Goal: Information Seeking & Learning: Learn about a topic

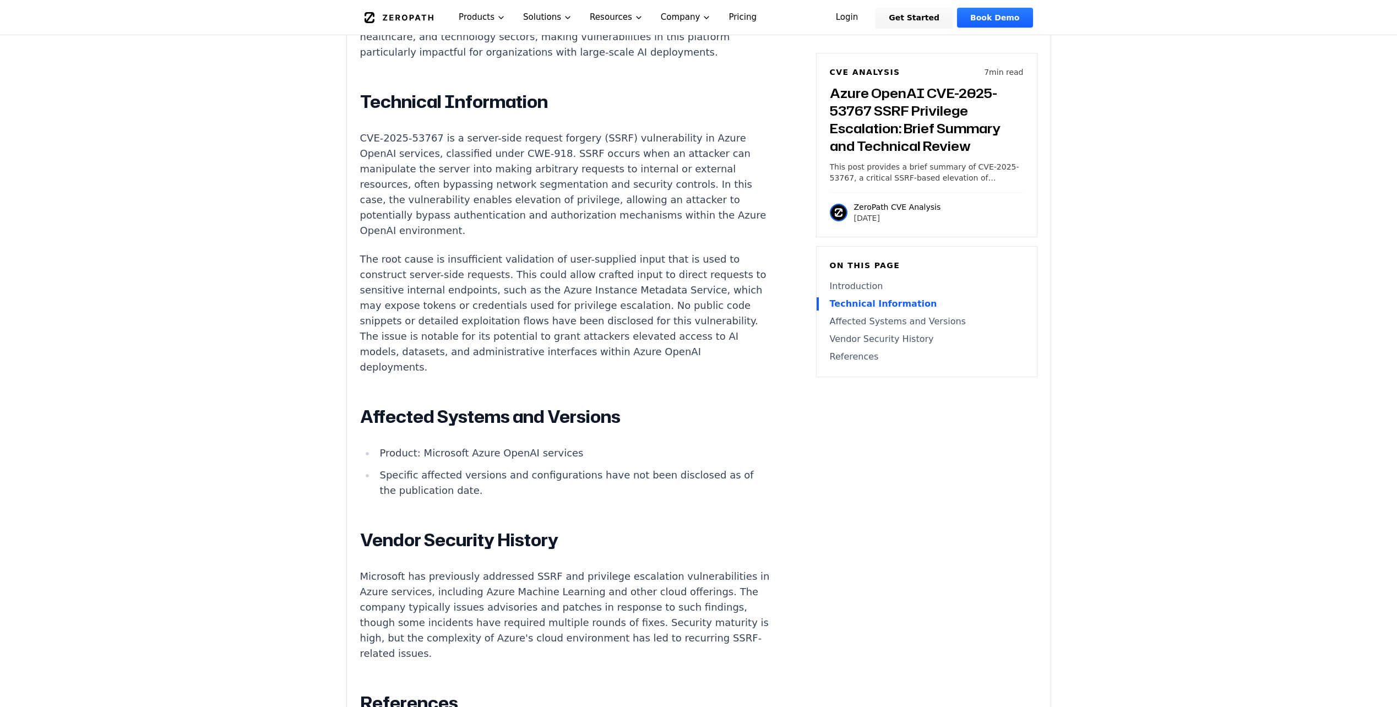
scroll to position [881, 0]
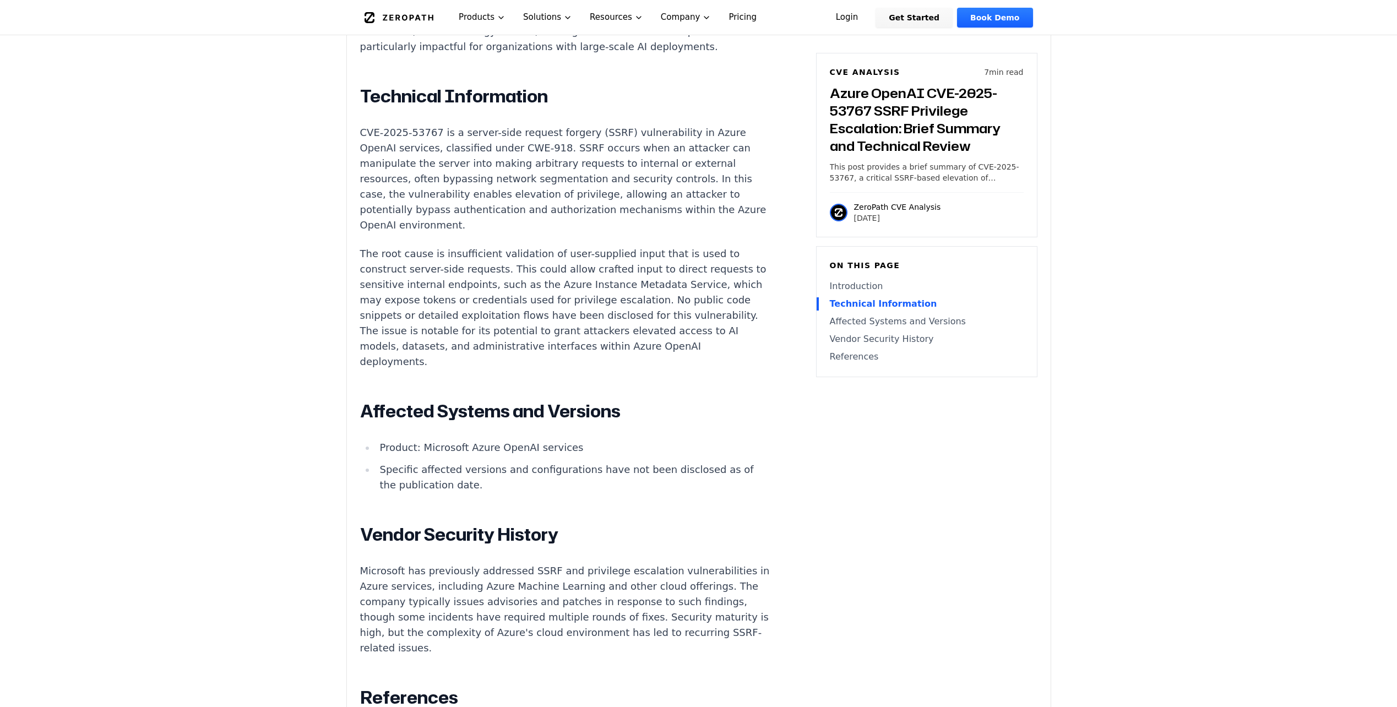
click at [264, 353] on main "How ZeroPath Works Learn the technical details of how ZeroPath works under the …" at bounding box center [698, 533] width 1397 height 2828
click at [261, 352] on main "How ZeroPath Works Learn the technical details of how ZeroPath works under the …" at bounding box center [698, 533] width 1397 height 2828
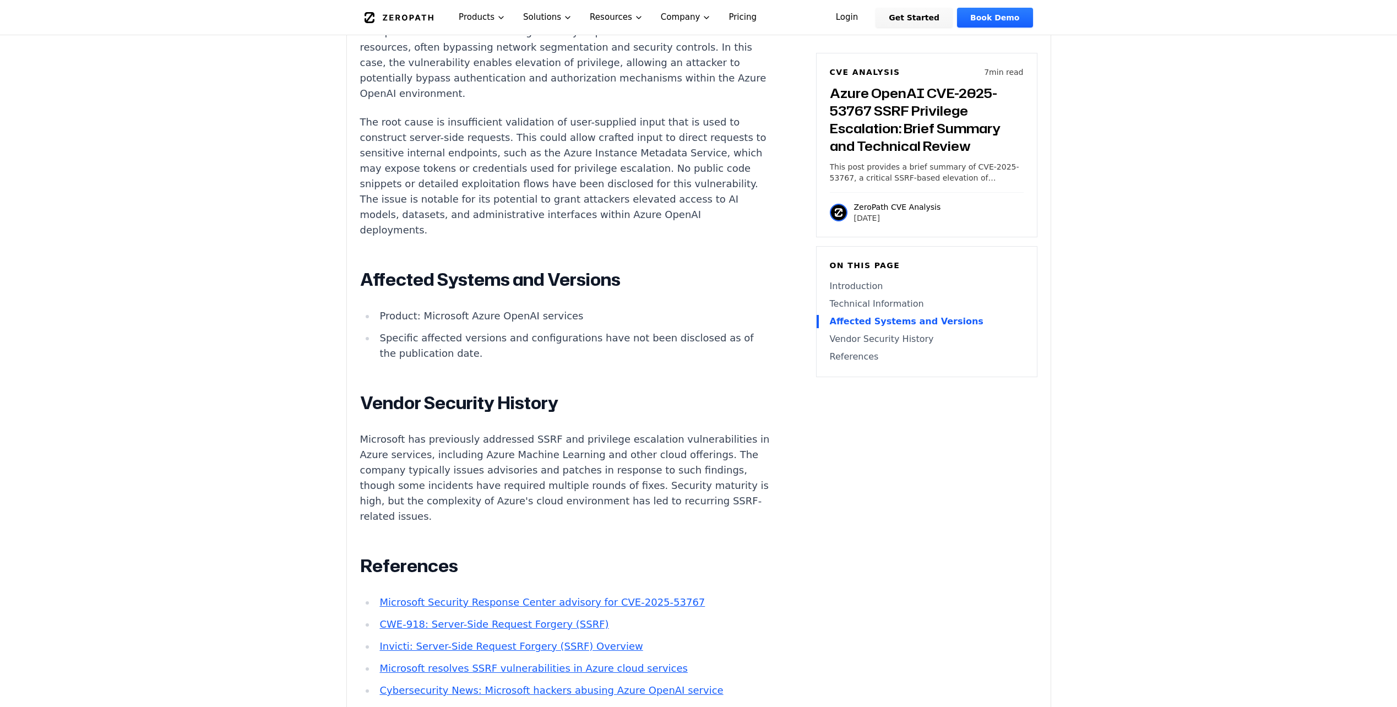
scroll to position [1101, 0]
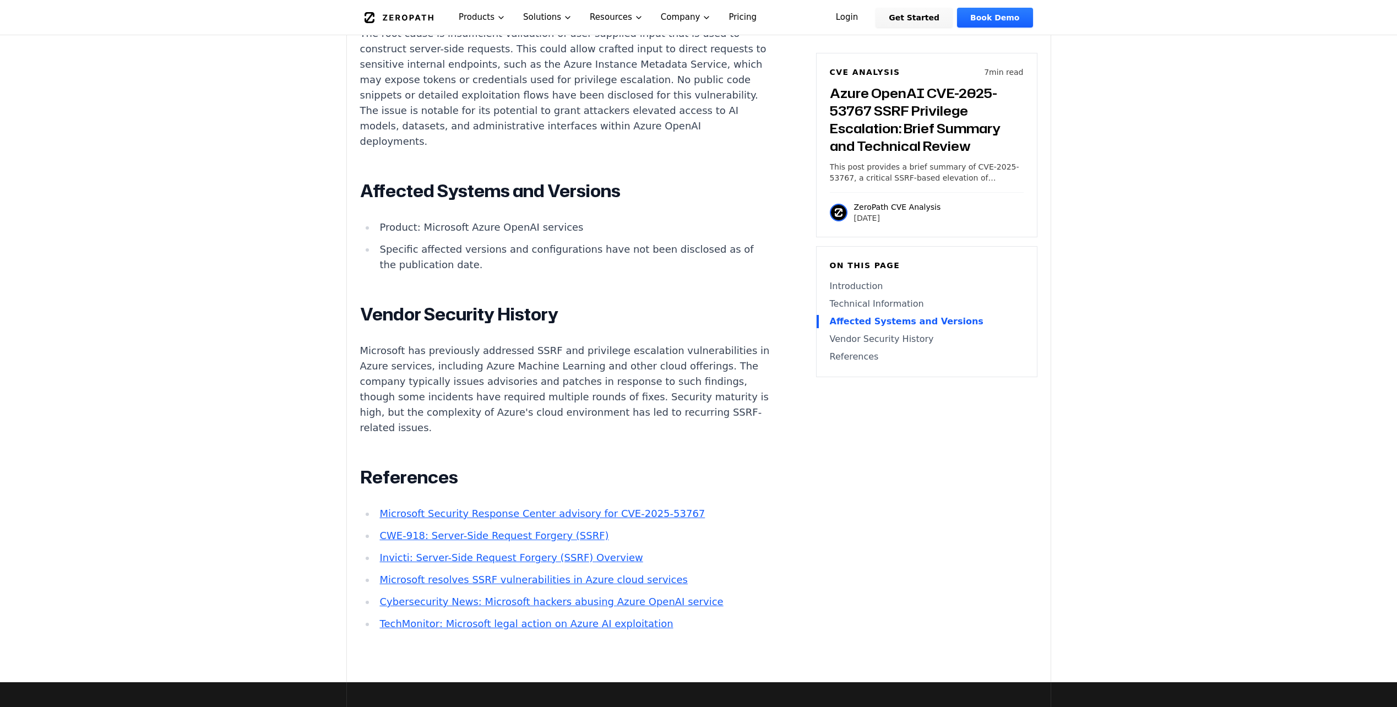
click at [261, 352] on main "How ZeroPath Works Learn the technical details of how ZeroPath works under the …" at bounding box center [698, 313] width 1397 height 2828
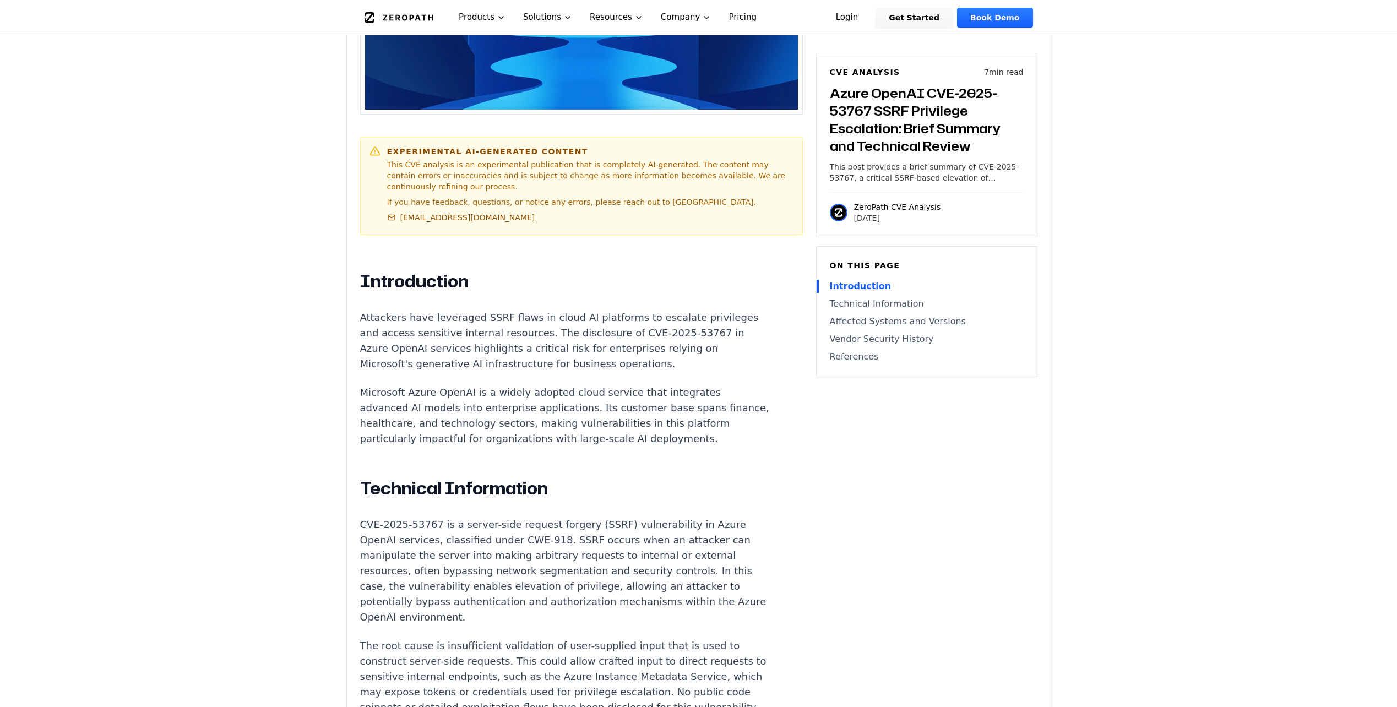
scroll to position [661, 0]
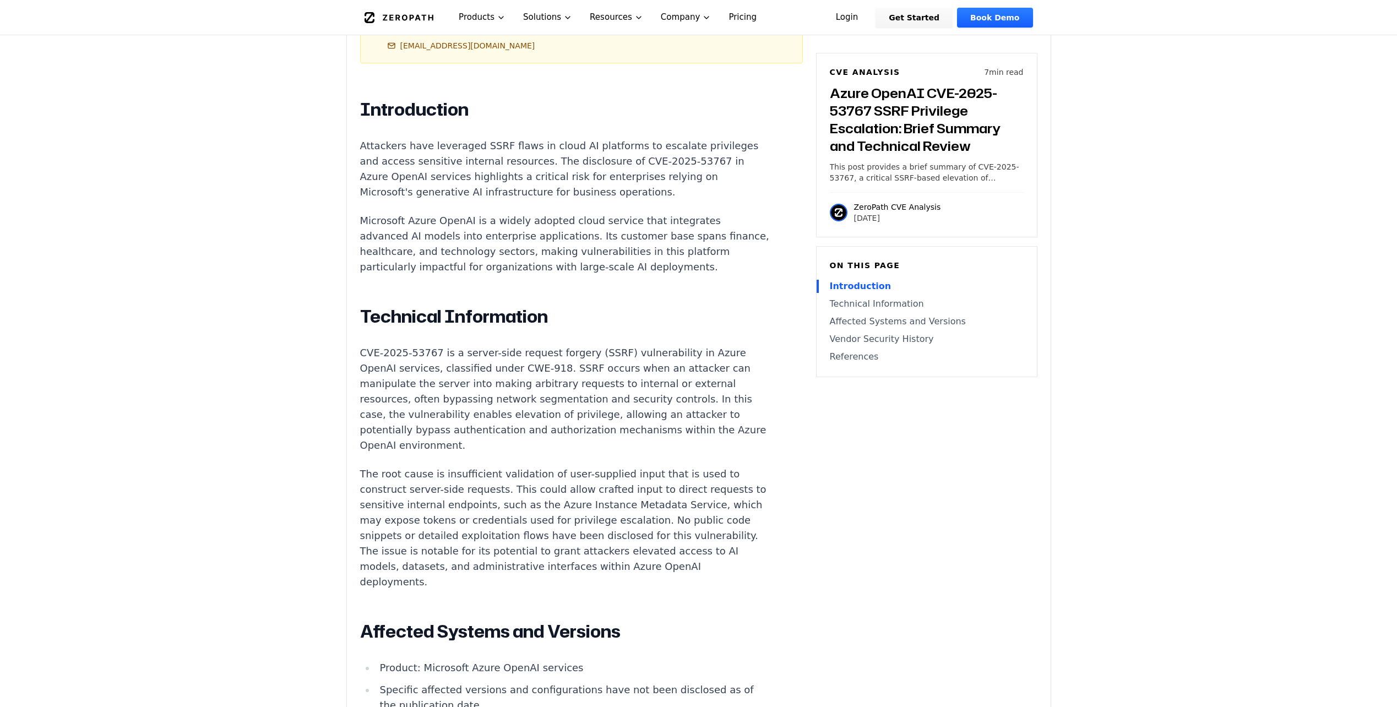
click at [553, 246] on p "Microsoft Azure OpenAI is a widely adopted cloud service that integrates advanc…" at bounding box center [565, 244] width 410 height 62
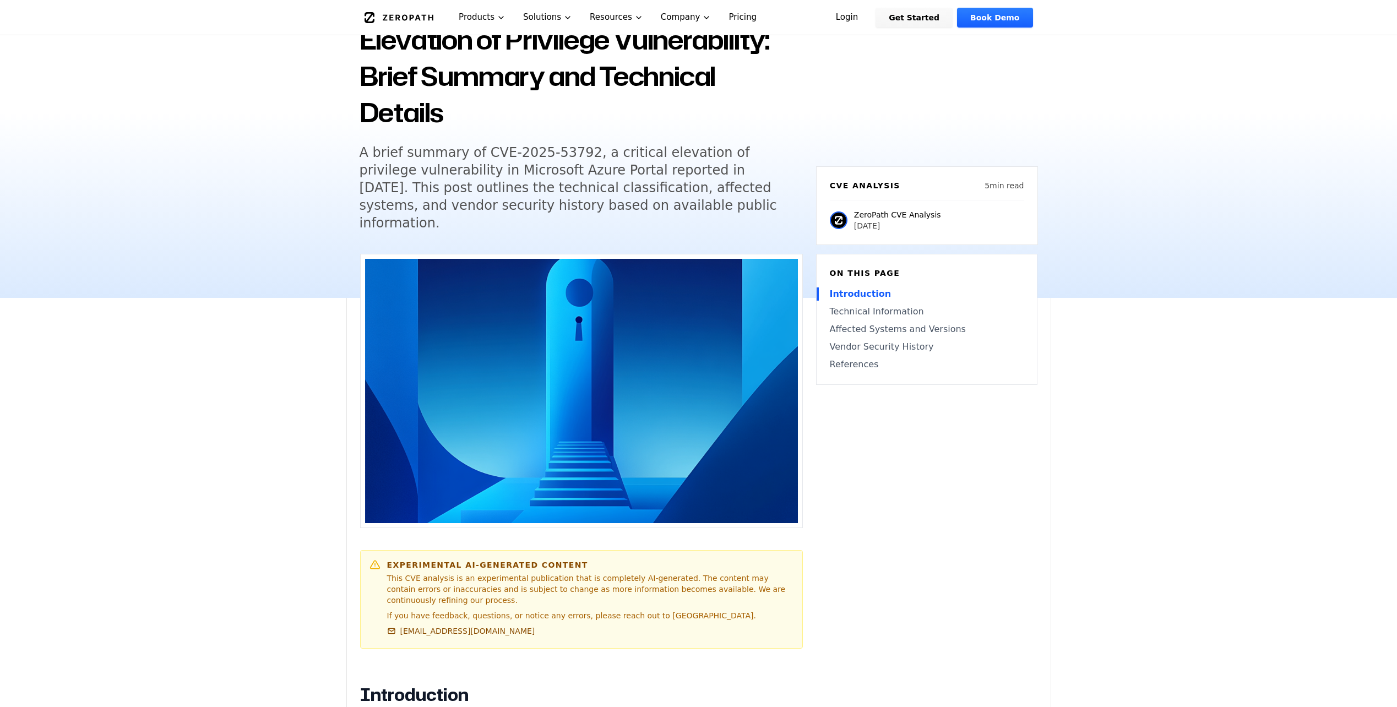
scroll to position [110, 0]
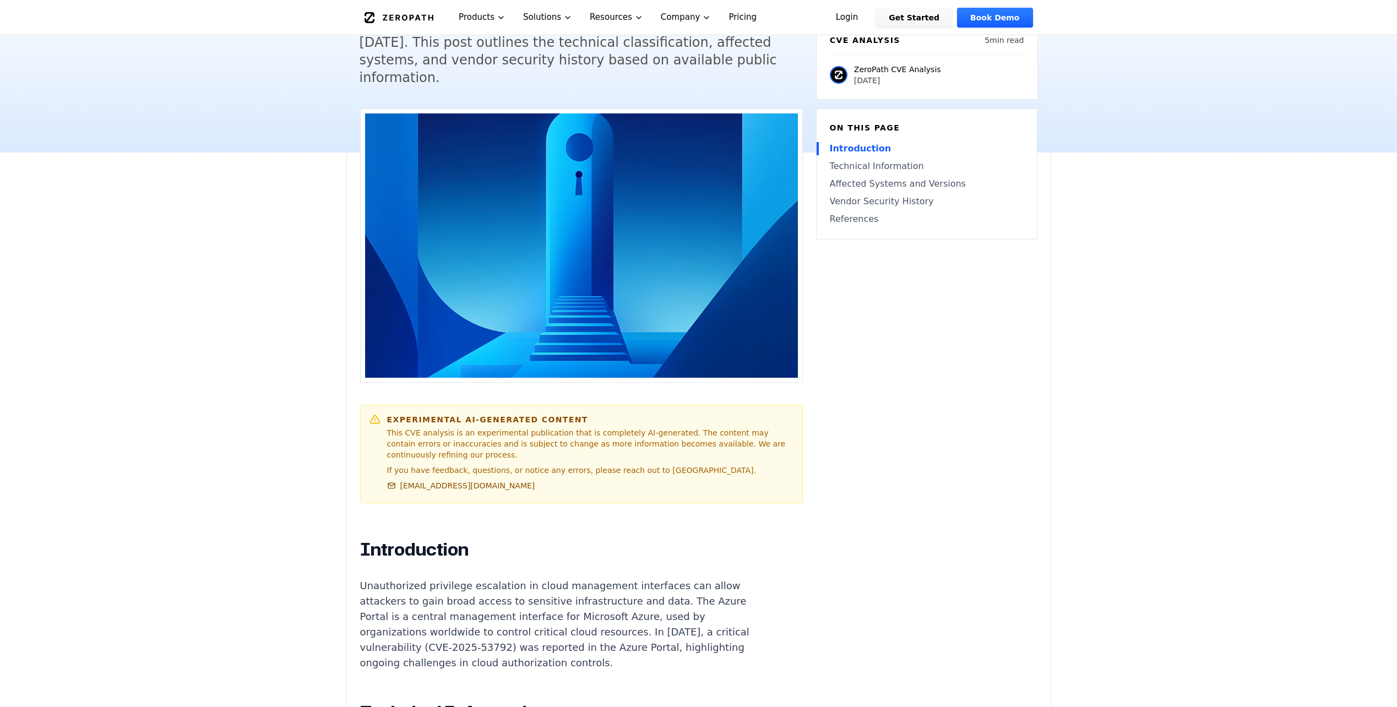
scroll to position [330, 0]
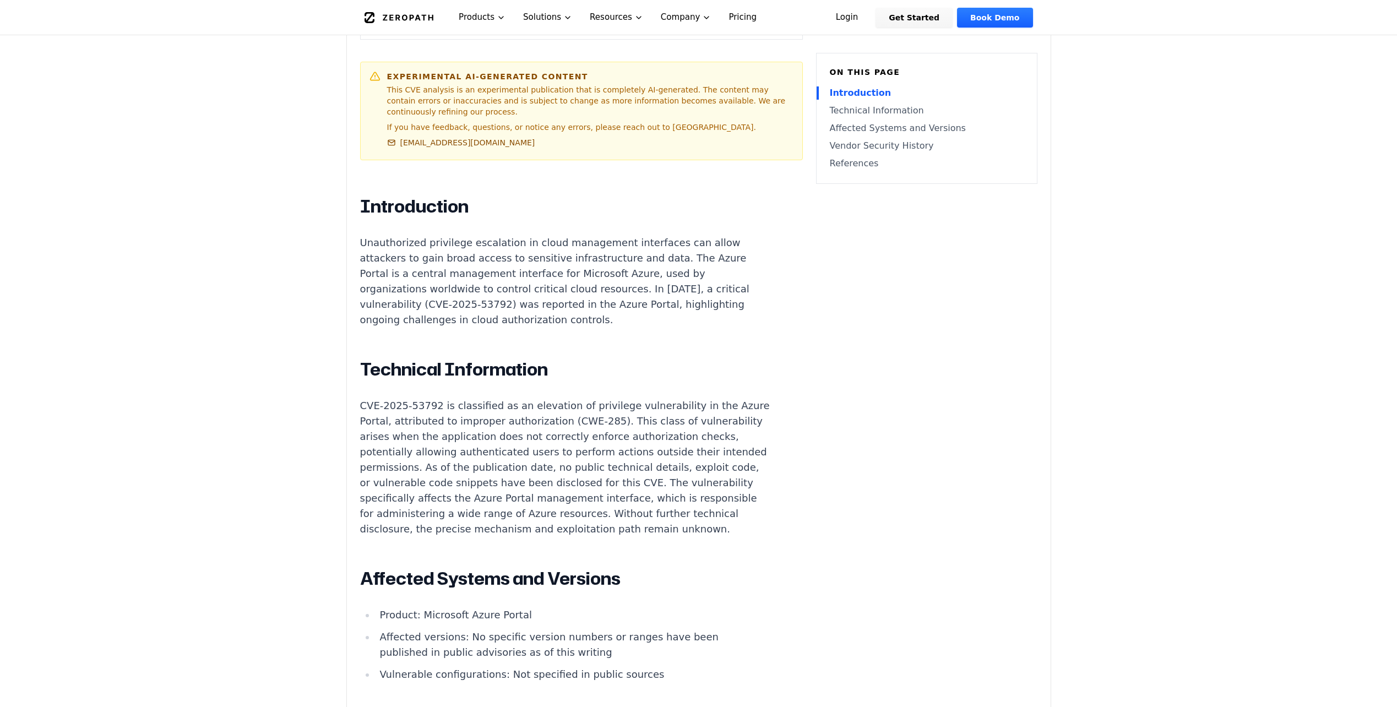
scroll to position [661, 0]
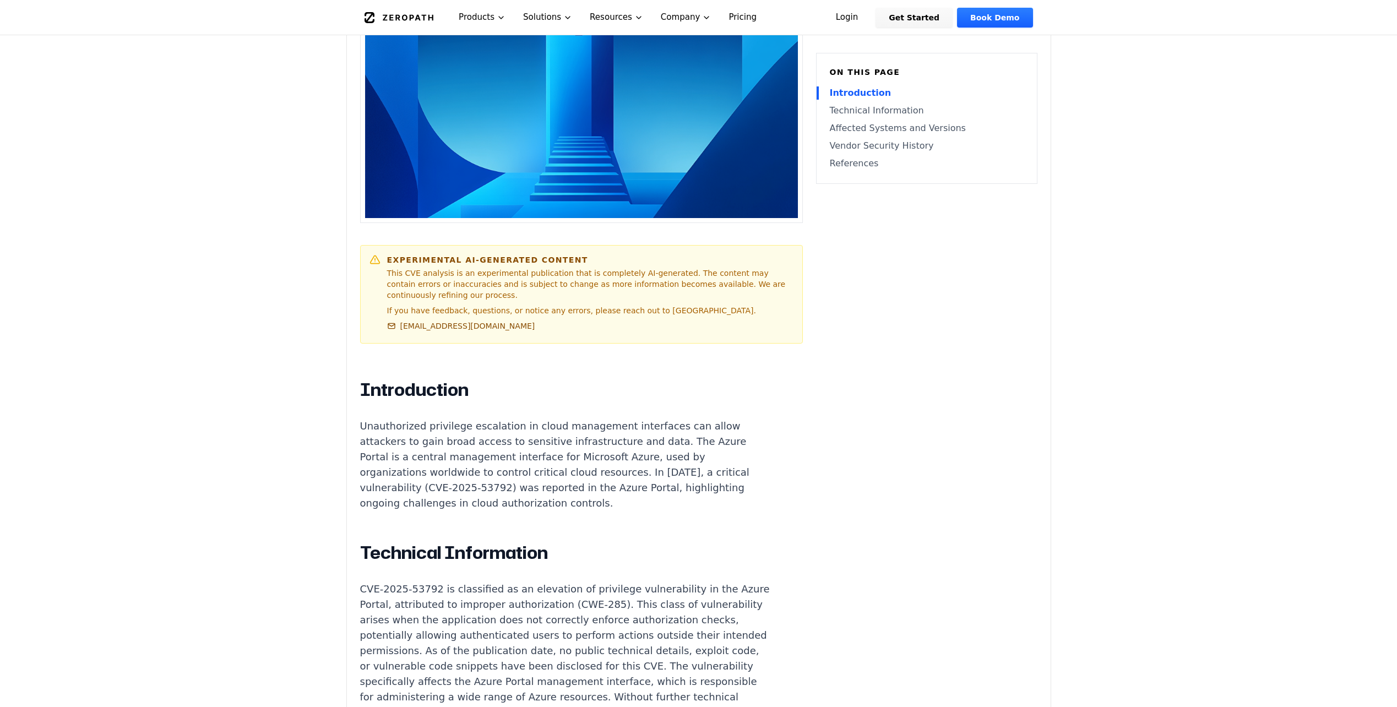
scroll to position [441, 0]
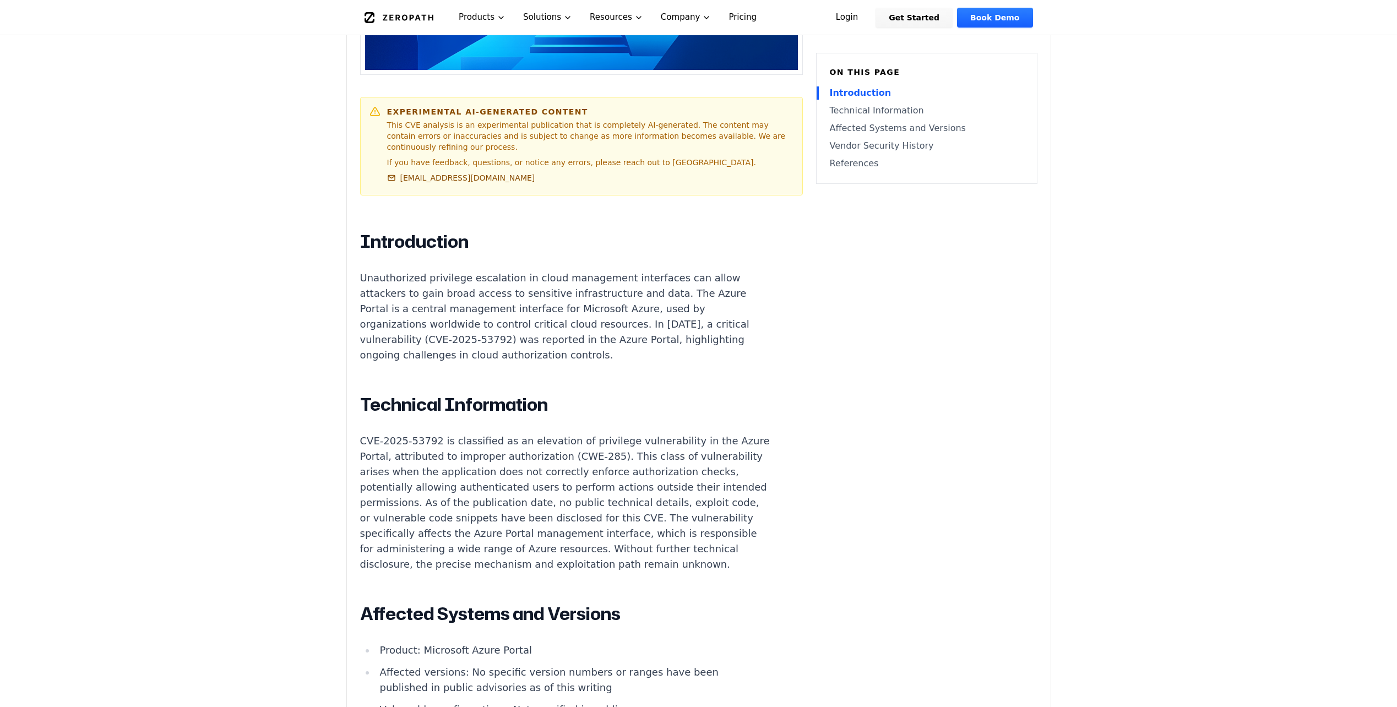
scroll to position [606, 0]
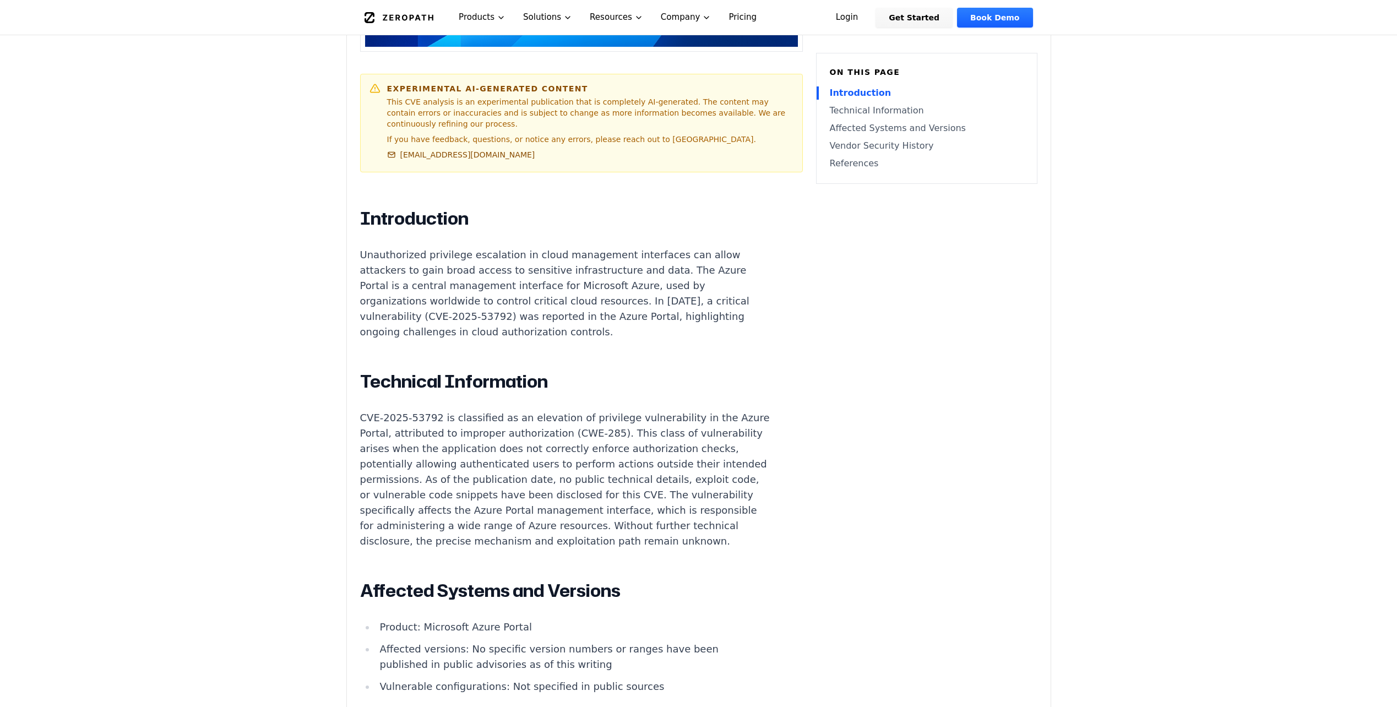
click at [391, 325] on div "Introduction Unauthorized privilege escalation in cloud management interfaces c…" at bounding box center [565, 666] width 410 height 916
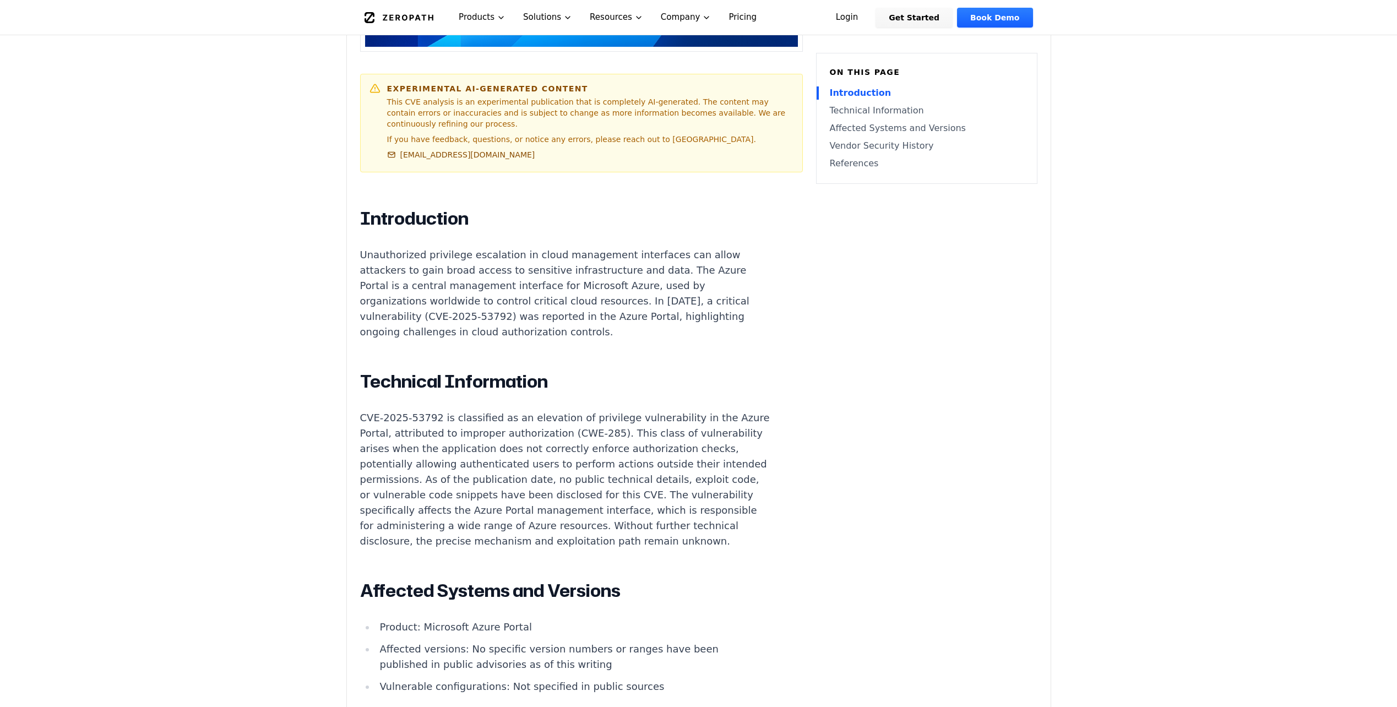
click at [459, 321] on div "Introduction Unauthorized privilege escalation in cloud management interfaces c…" at bounding box center [565, 666] width 410 height 916
click at [451, 336] on div "Introduction Unauthorized privilege escalation in cloud management interfaces c…" at bounding box center [565, 666] width 410 height 916
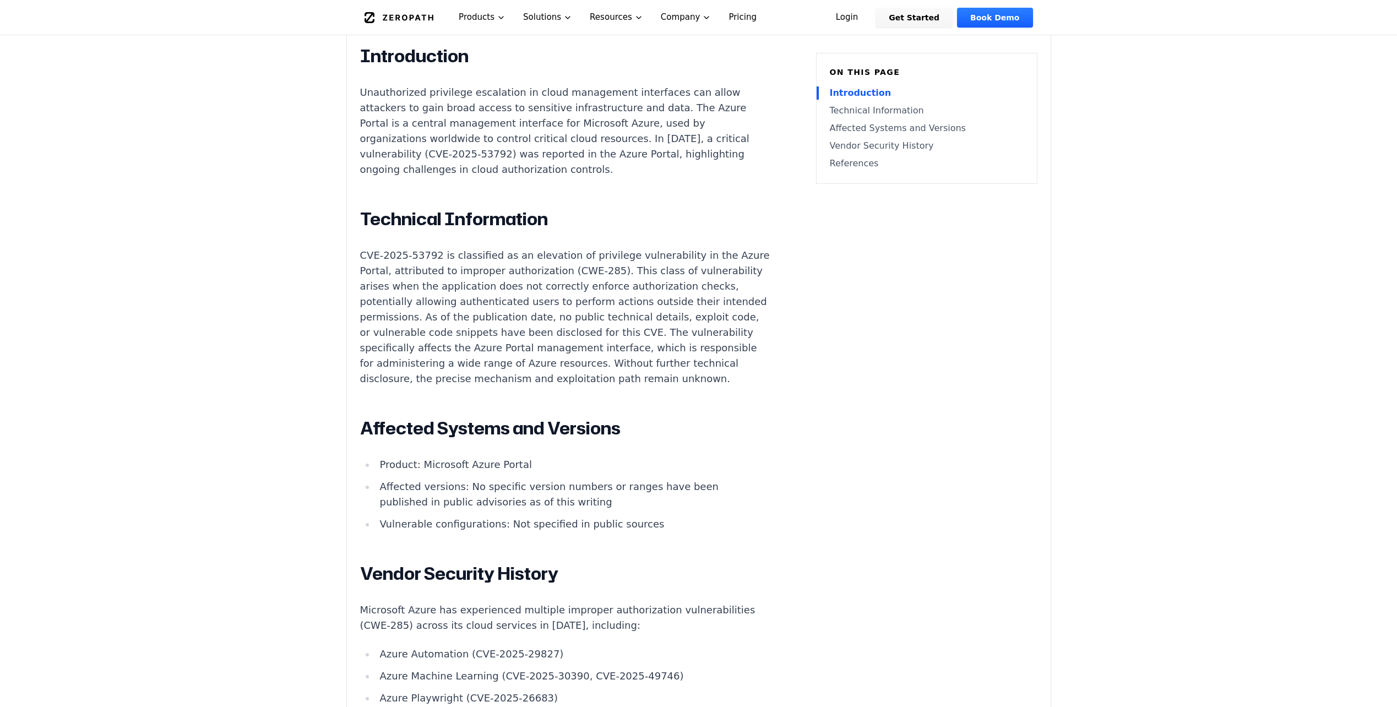
scroll to position [771, 0]
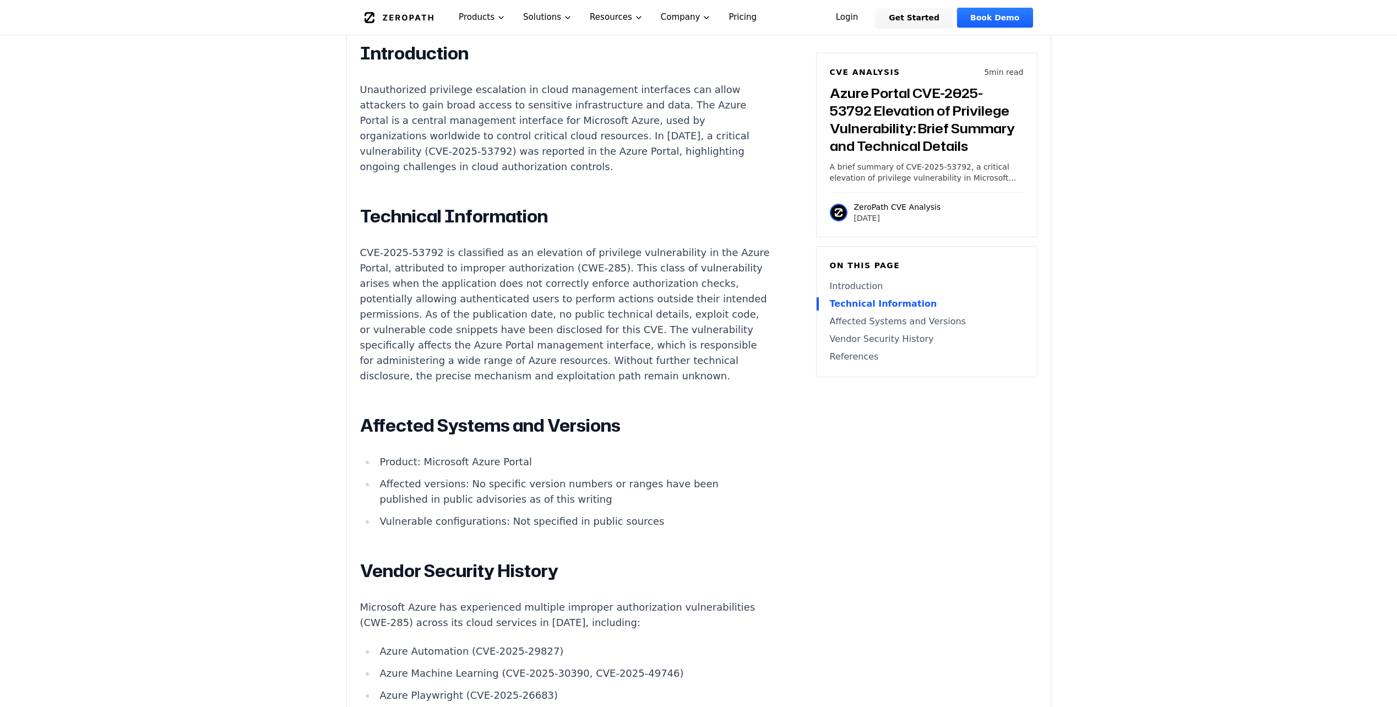
click at [243, 380] on main "How ZeroPath Works Learn the technical details of how ZeroPath works under the …" at bounding box center [698, 641] width 1397 height 2825
click at [242, 382] on main "How ZeroPath Works Learn the technical details of how ZeroPath works under the …" at bounding box center [698, 641] width 1397 height 2825
click at [240, 381] on main "How ZeroPath Works Learn the technical details of how ZeroPath works under the …" at bounding box center [698, 641] width 1397 height 2825
click at [239, 376] on main "How ZeroPath Works Learn the technical details of how ZeroPath works under the …" at bounding box center [698, 641] width 1397 height 2825
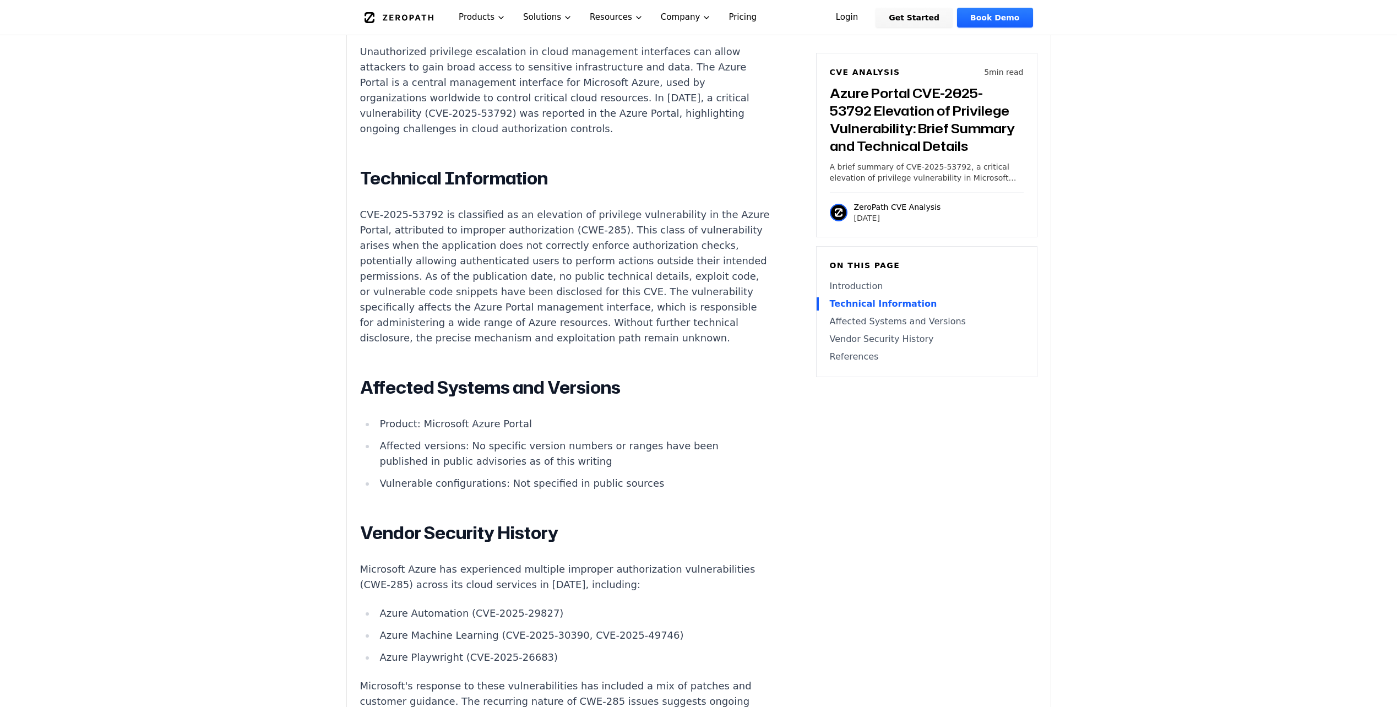
scroll to position [826, 0]
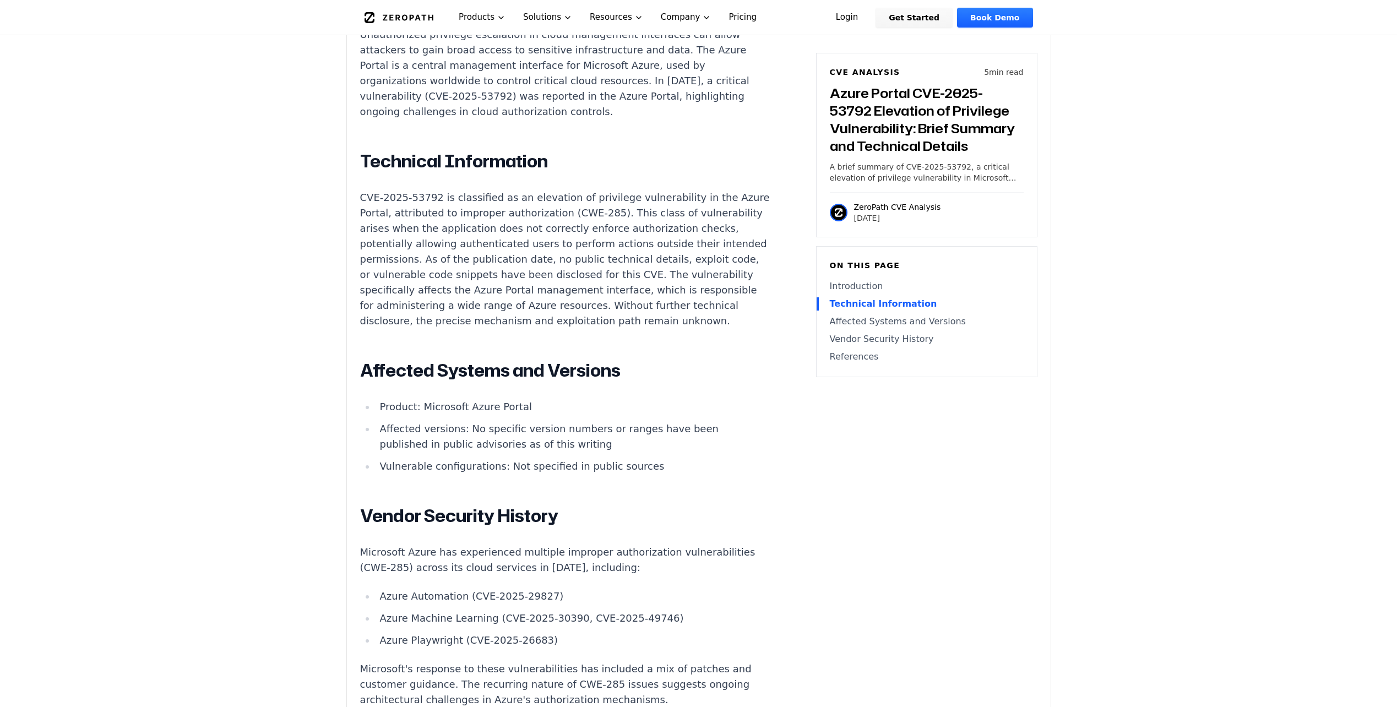
click at [481, 278] on p "CVE-2025-53792 is classified as an elevation of privilege vulnerability in the …" at bounding box center [565, 259] width 410 height 139
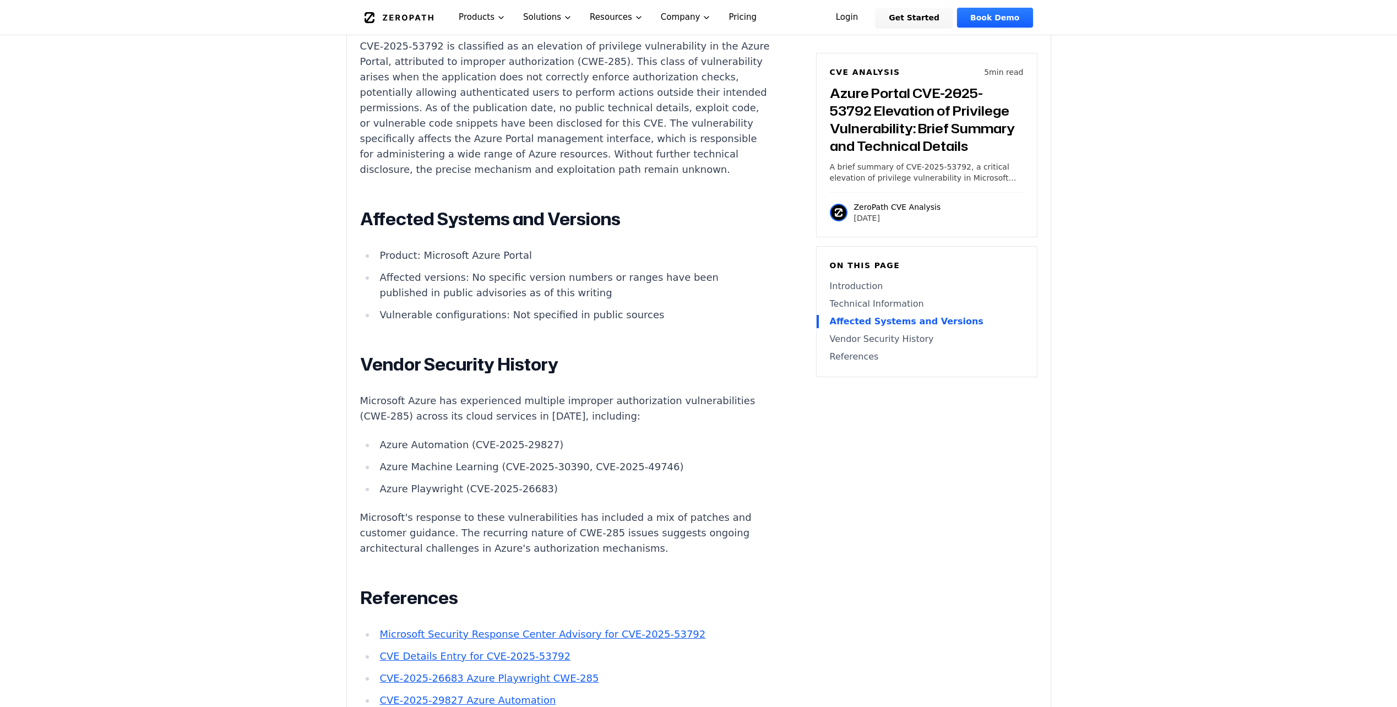
scroll to position [1046, 0]
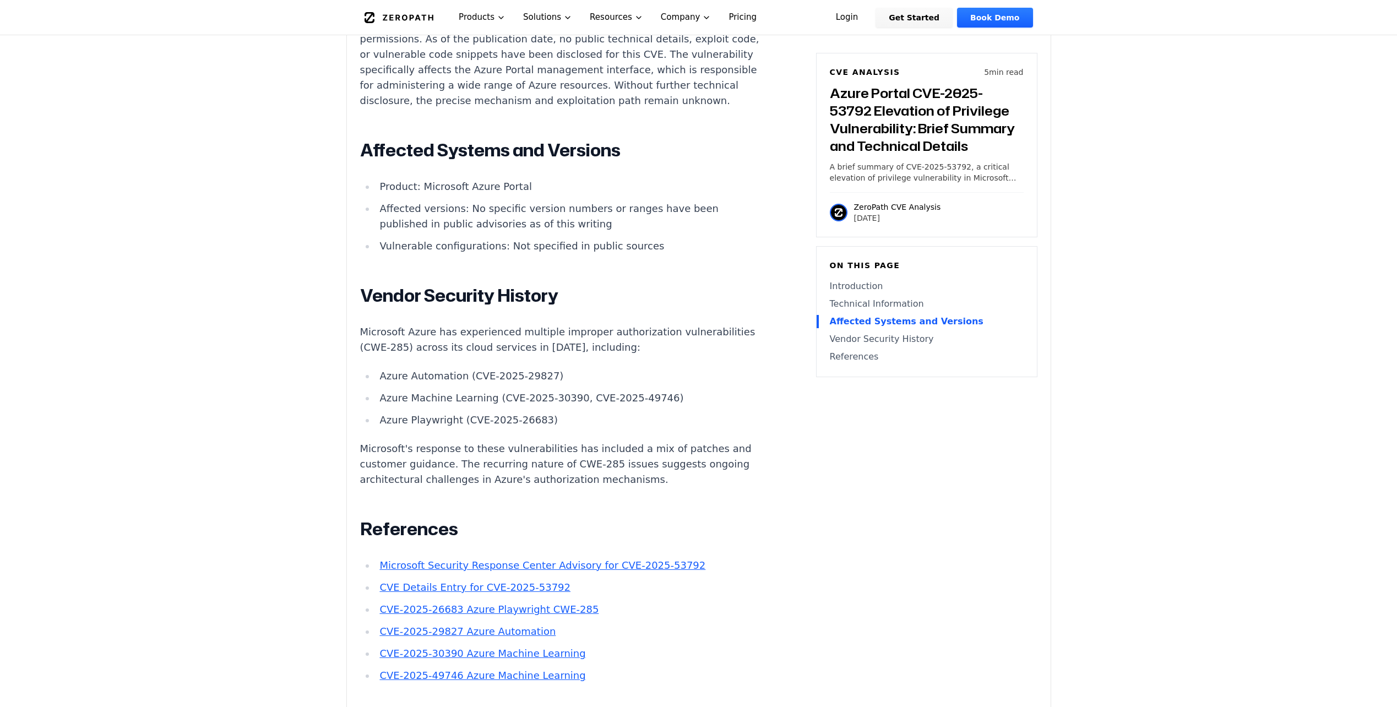
click at [257, 302] on main "How ZeroPath Works Learn the technical details of how ZeroPath works under the …" at bounding box center [698, 366] width 1397 height 2825
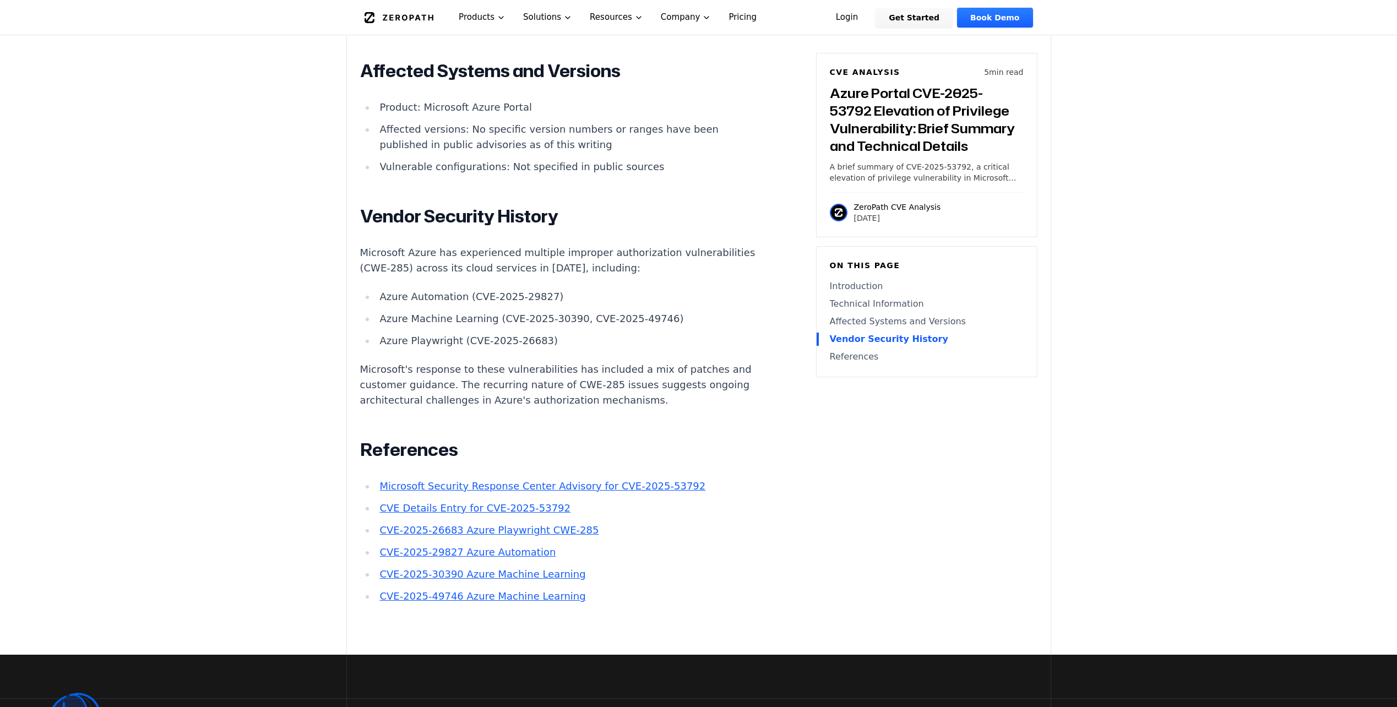
scroll to position [1156, 0]
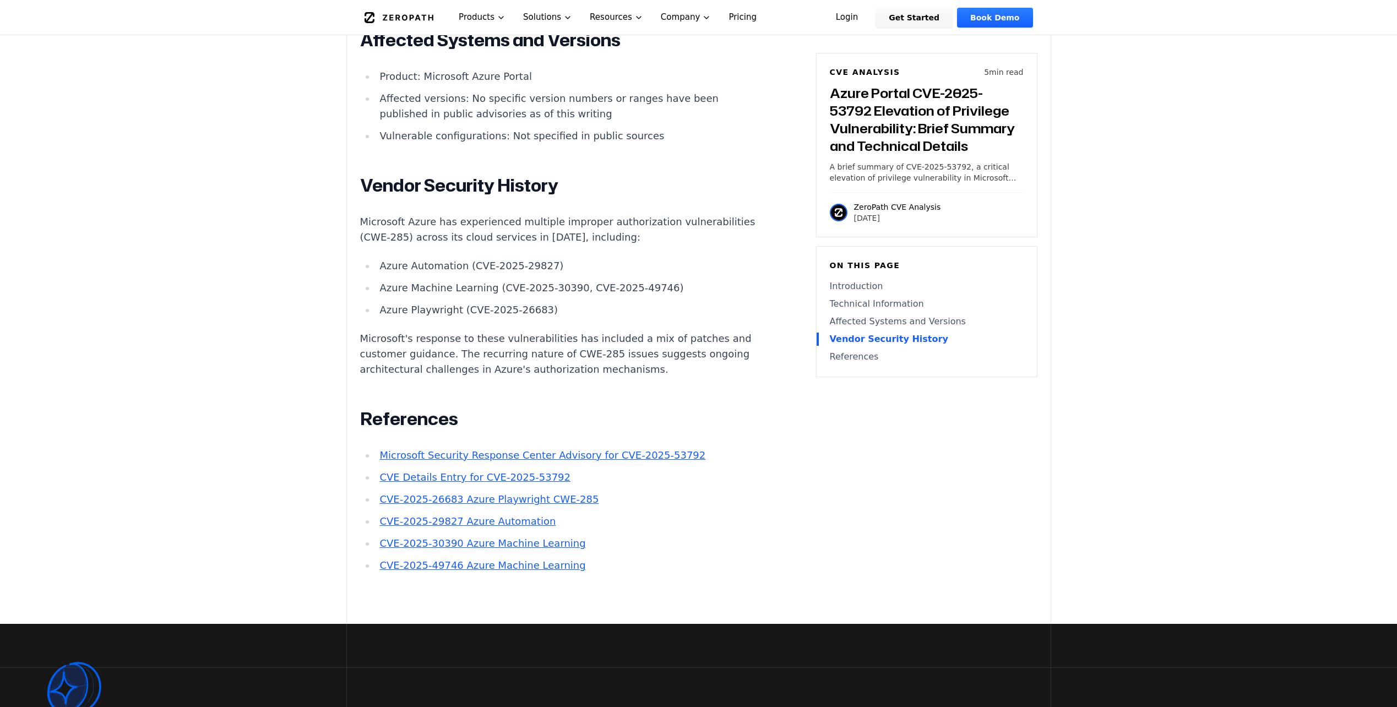
click at [249, 304] on main "How ZeroPath Works Learn the technical details of how ZeroPath works under the …" at bounding box center [698, 256] width 1397 height 2825
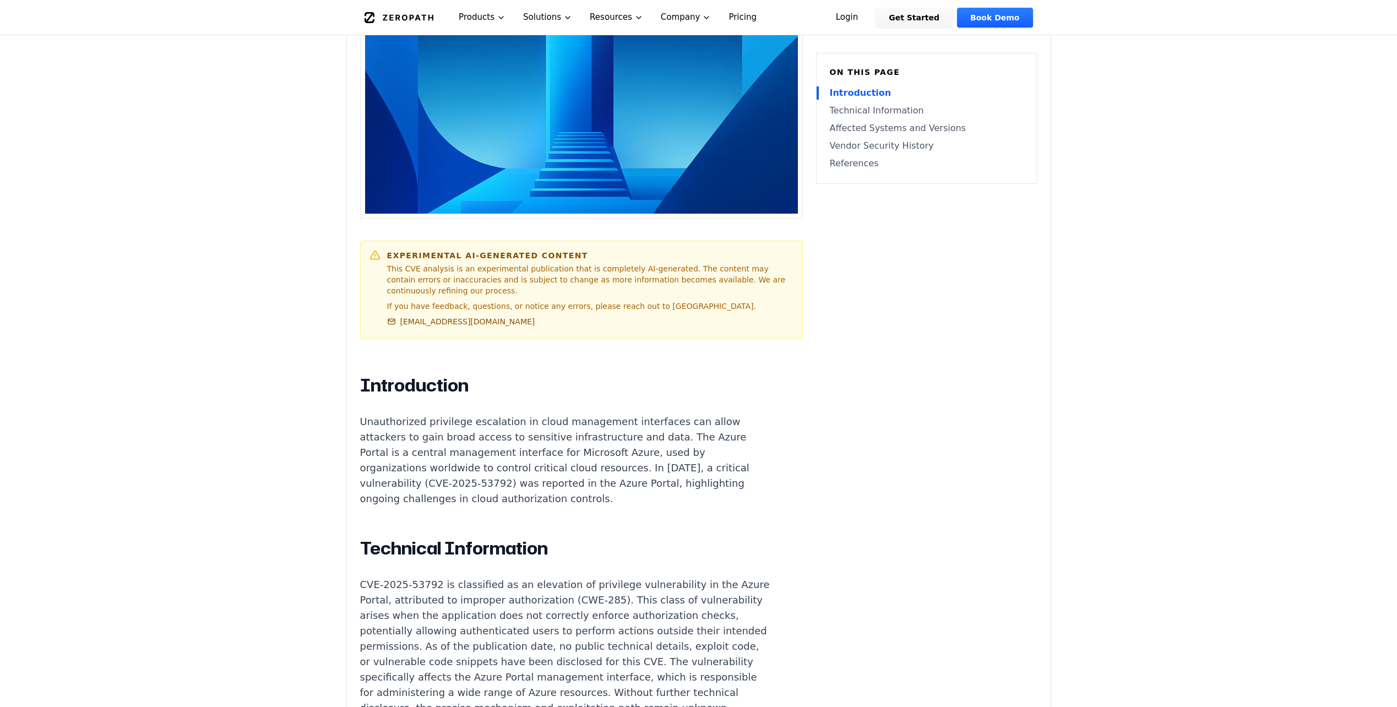
scroll to position [441, 0]
